Goal: Check status: Check status

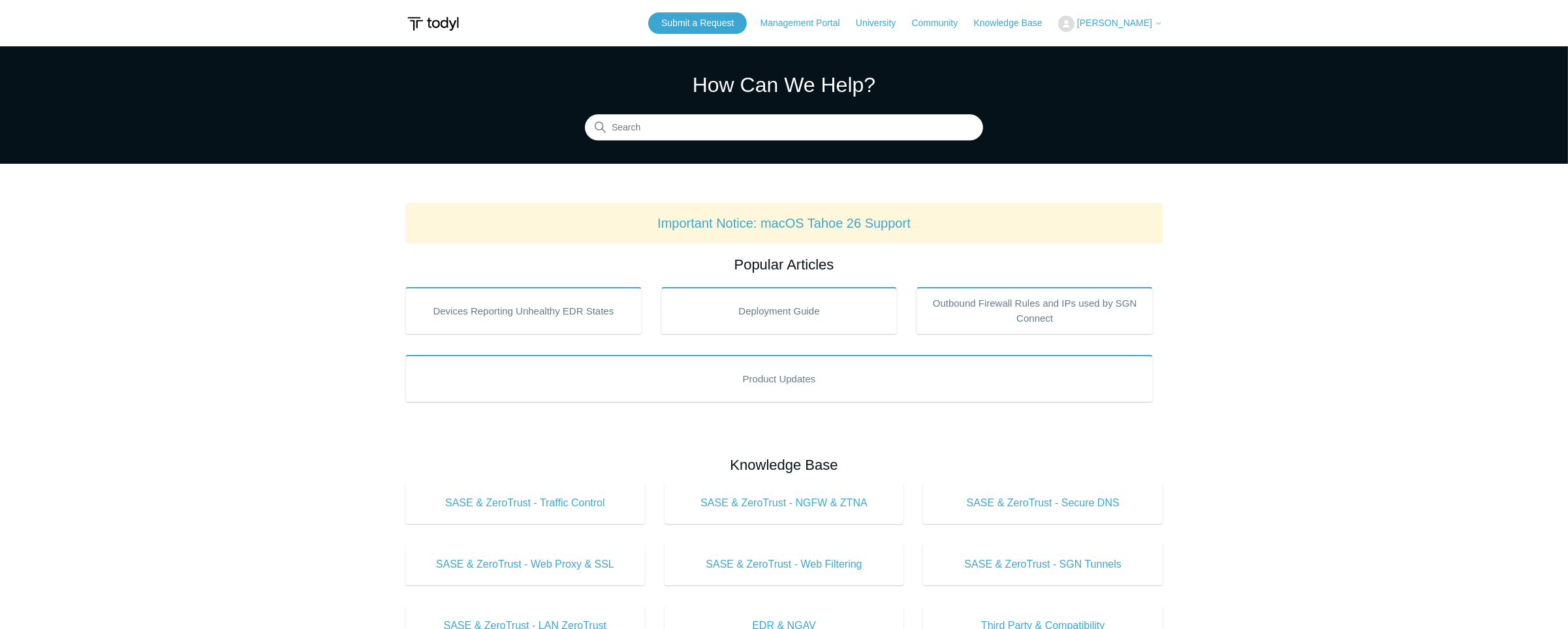
click at [1162, 21] on body "Skip to main content Submit a Request Management Portal University Community Kn…" at bounding box center [784, 633] width 1568 height 1267
click at [1155, 23] on icon at bounding box center [1158, 23] width 8 height 8
click at [1144, 47] on link "My Support Requests" at bounding box center [1122, 51] width 127 height 23
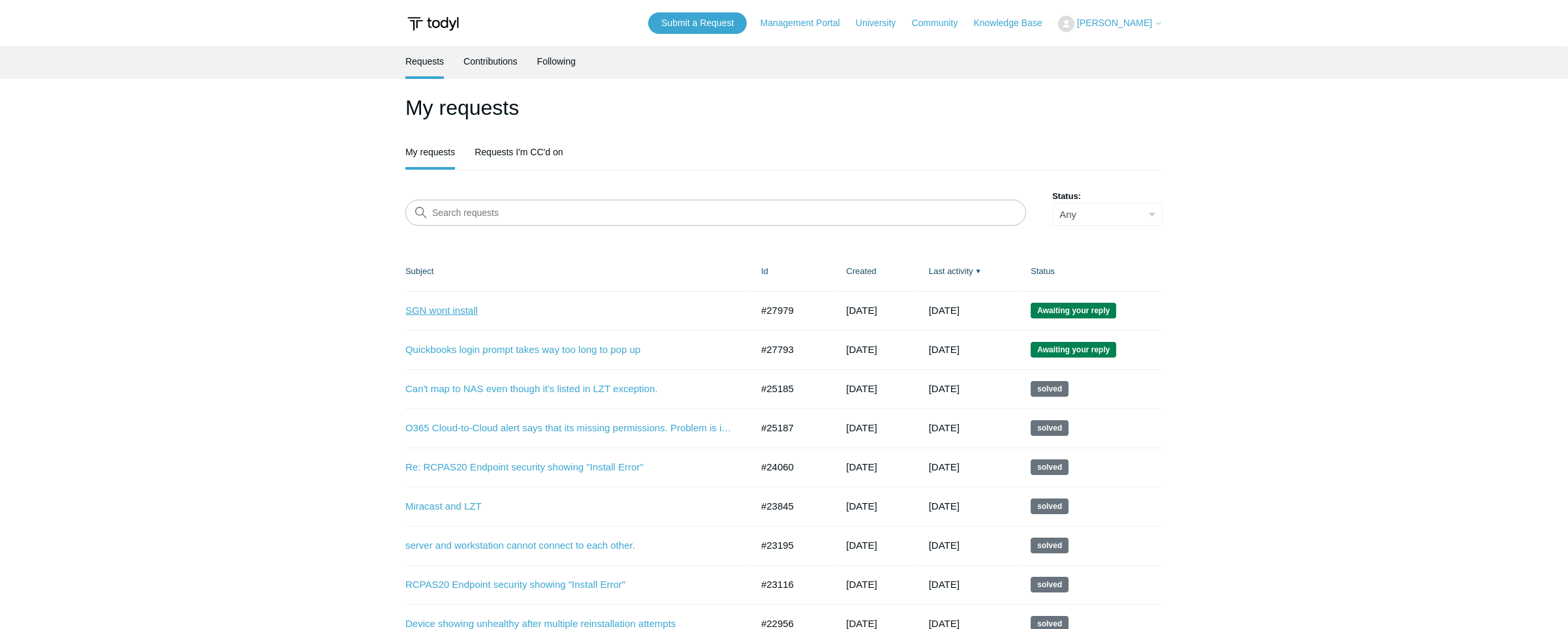
click at [436, 312] on link "SGN wont install" at bounding box center [569, 311] width 326 height 15
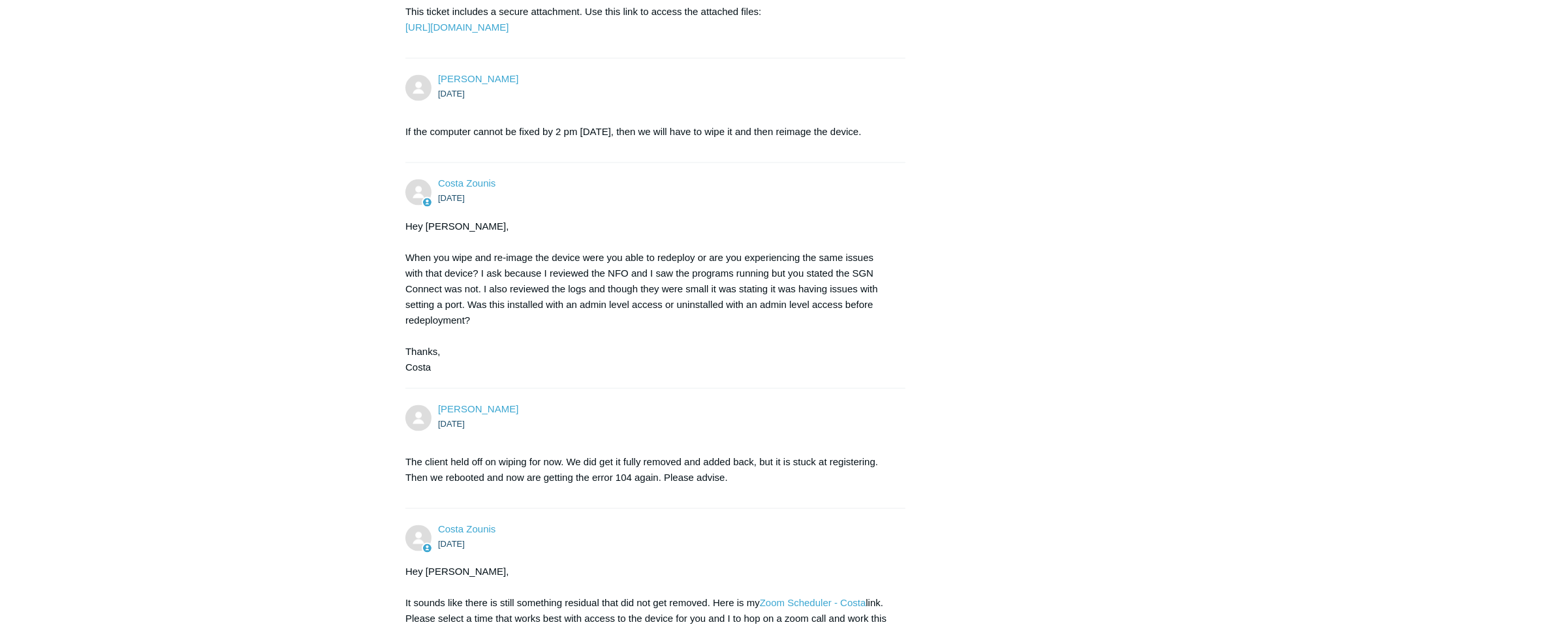
scroll to position [3737, 0]
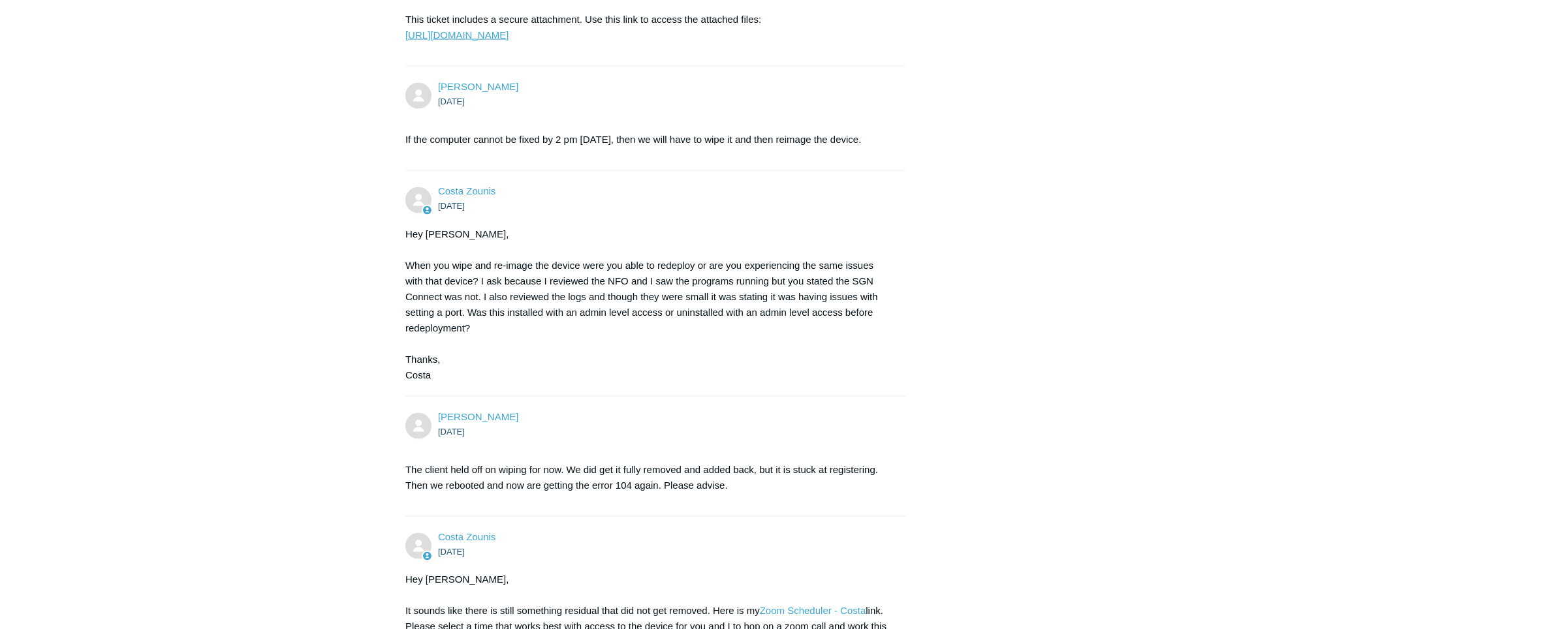
drag, startPoint x: 481, startPoint y: 256, endPoint x: 486, endPoint y: 247, distance: 10.3
click at [481, 43] on p "This ticket includes a secure attachment. Use this link to access the attached …" at bounding box center [649, 27] width 487 height 32
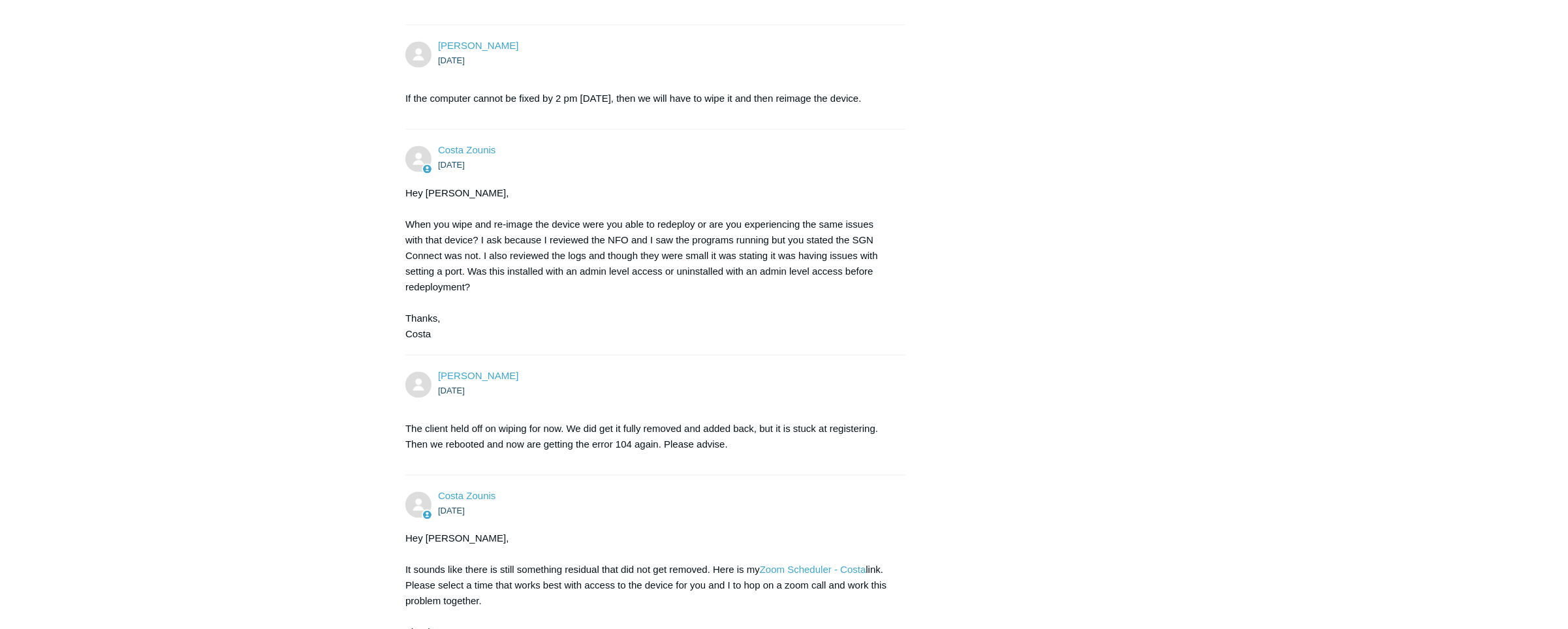
scroll to position [4212, 0]
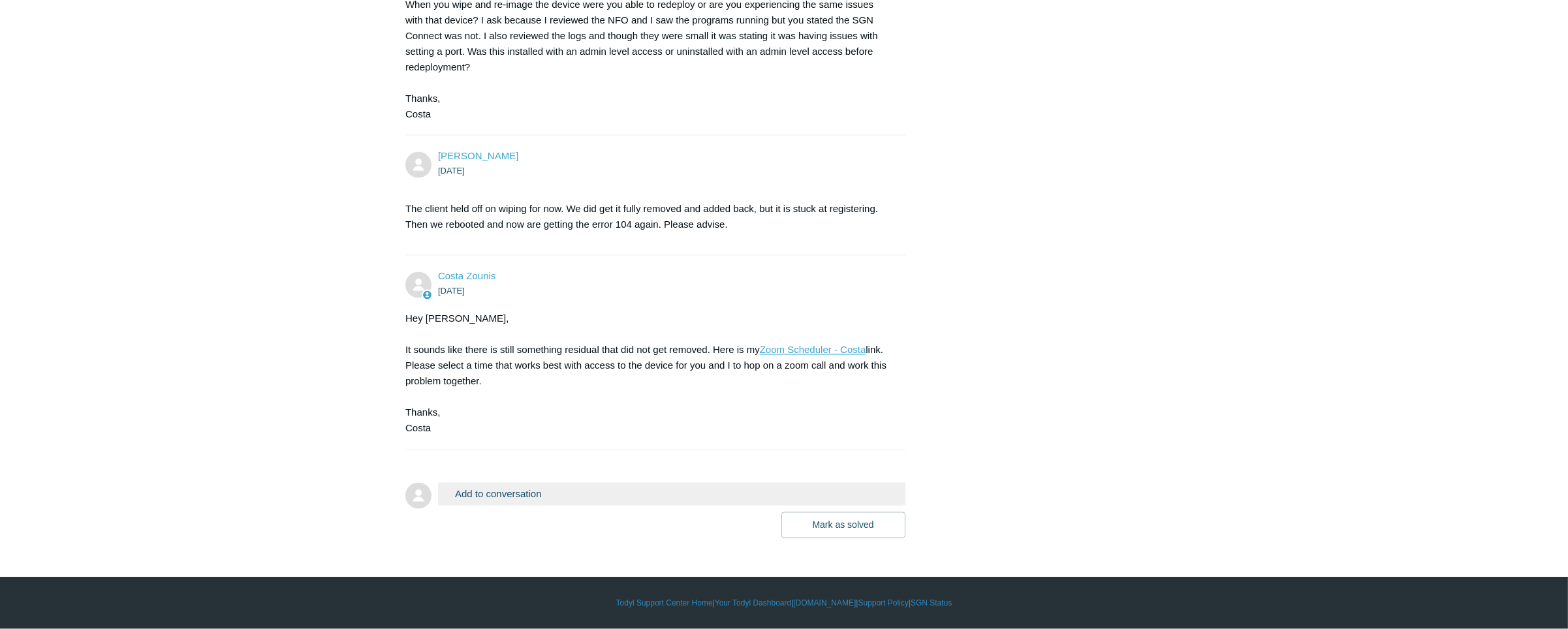
click at [801, 353] on link "Zoom Scheduler - Costa" at bounding box center [812, 350] width 106 height 11
